Goal: Download file/media

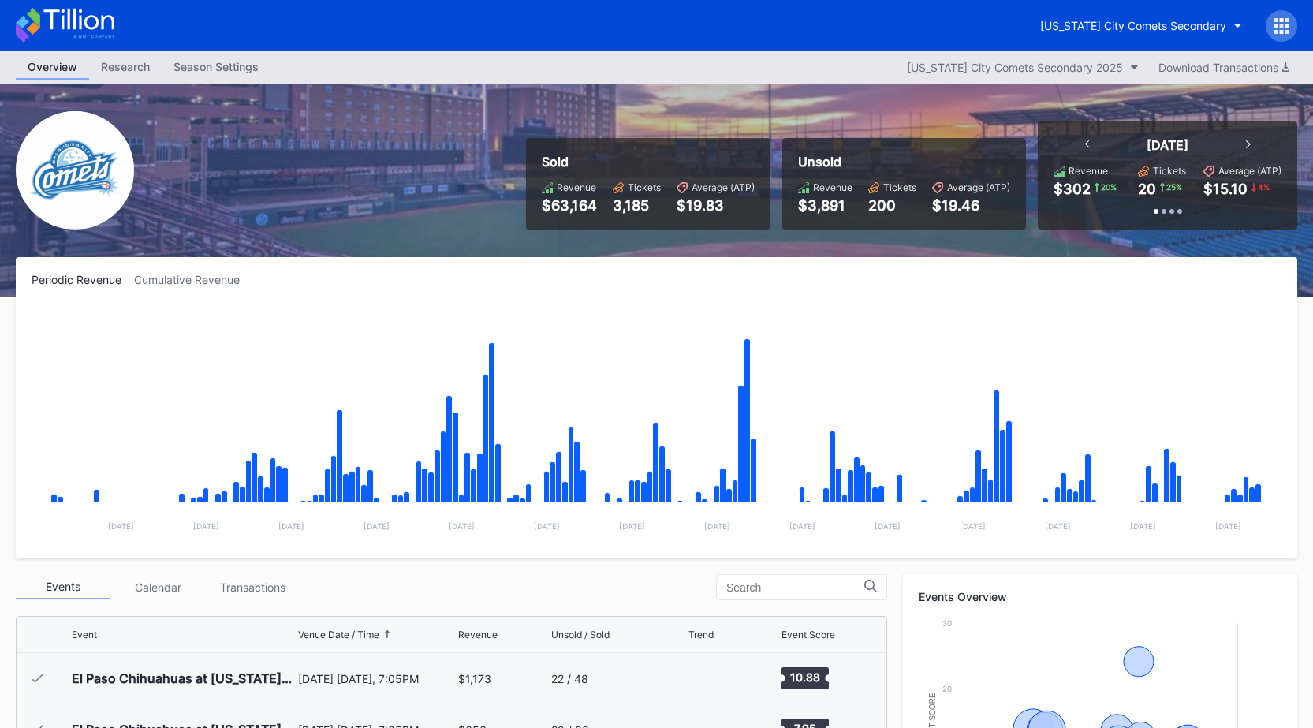
scroll to position [3327, 0]
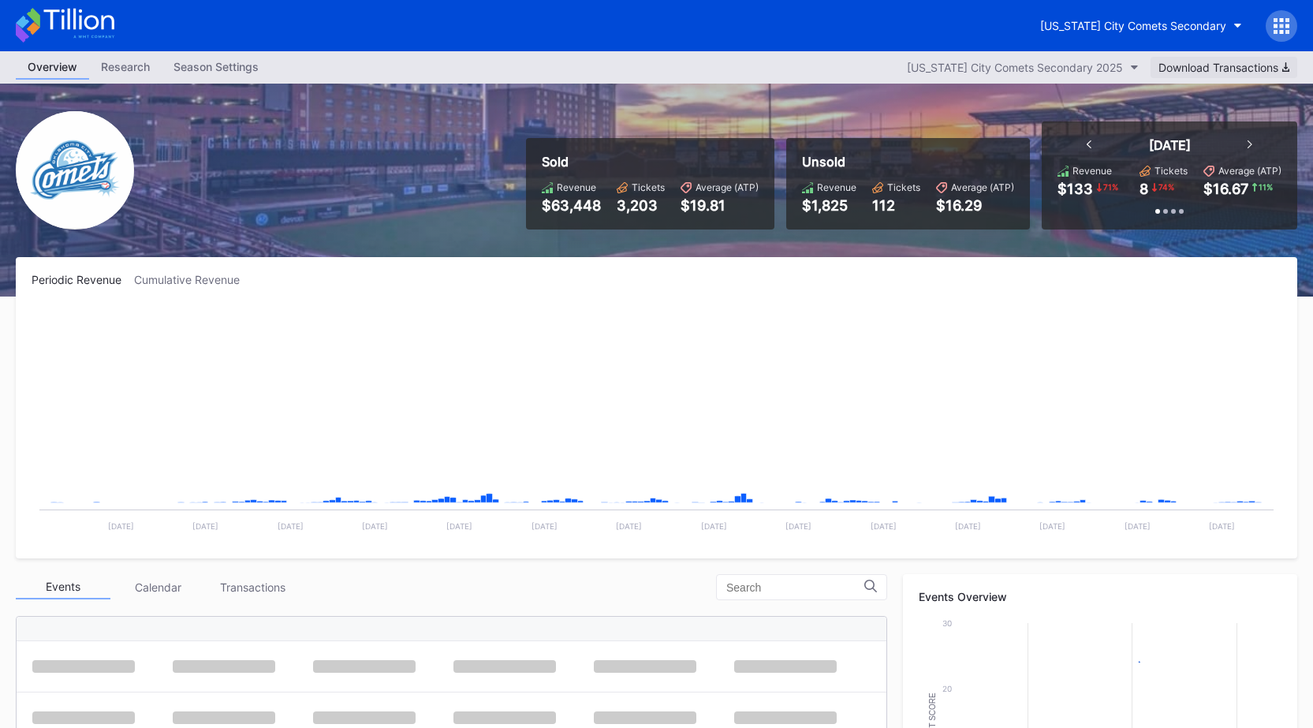
click at [1214, 71] on div "Download Transactions" at bounding box center [1223, 67] width 131 height 13
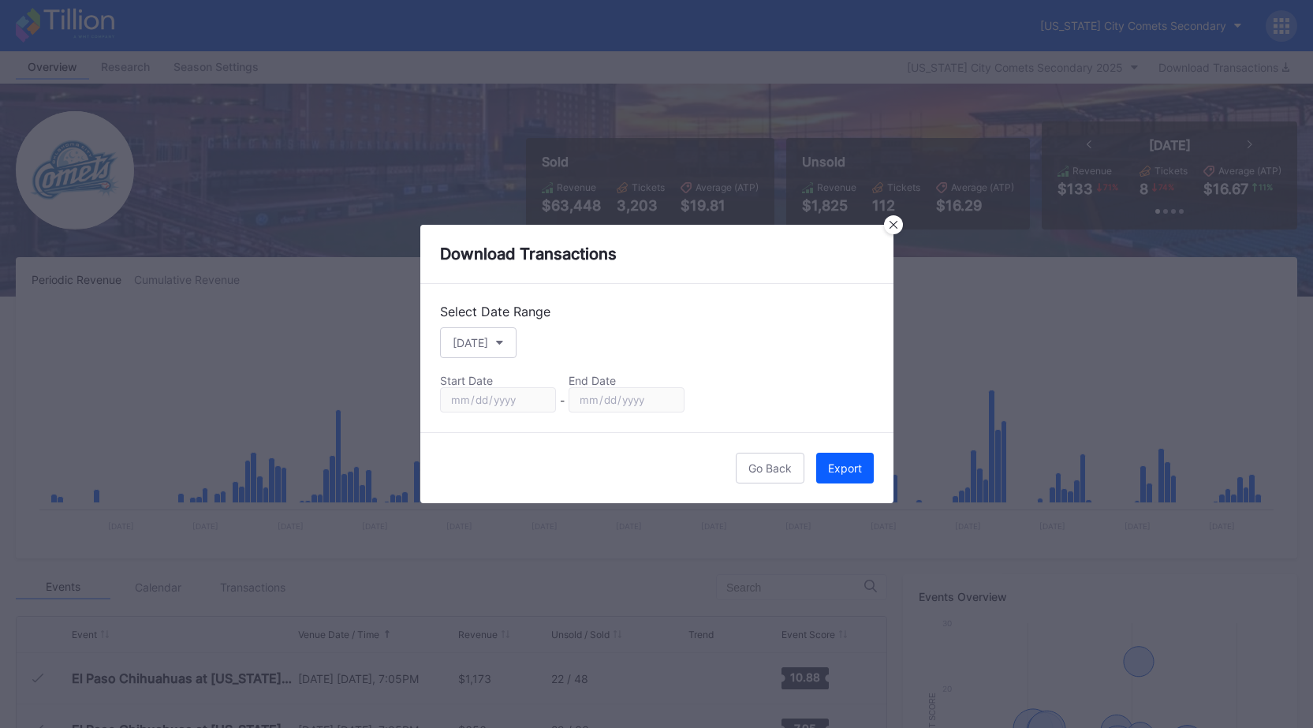
scroll to position [3327, 0]
click at [477, 342] on div "[DATE]" at bounding box center [469, 342] width 35 height 13
click at [487, 523] on div "Custom" at bounding box center [485, 532] width 91 height 29
click at [542, 400] on input "2025-09-14" at bounding box center [498, 399] width 116 height 25
type input "2025-01-01"
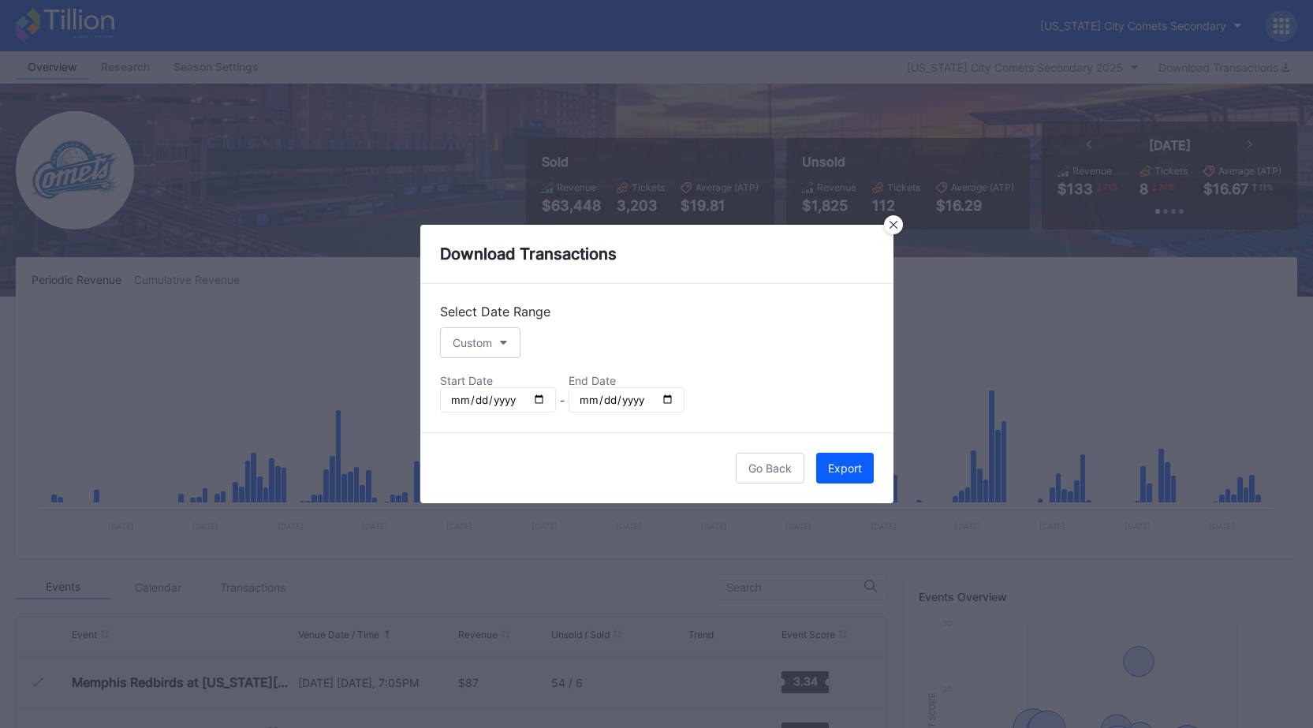
click at [665, 399] on input "2025-09-14" at bounding box center [626, 399] width 116 height 25
type input "2025-09-15"
click at [849, 467] on div "Export" at bounding box center [845, 467] width 34 height 13
